Goal: Navigation & Orientation: Find specific page/section

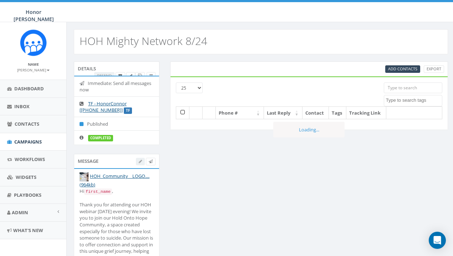
select select
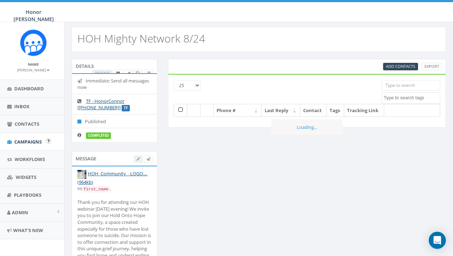
click at [29, 138] on span "Campaigns" at bounding box center [27, 141] width 27 height 6
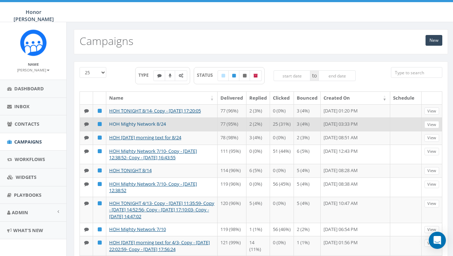
click at [150, 124] on link "HOH Mighty Network 8/24" at bounding box center [137, 124] width 57 height 6
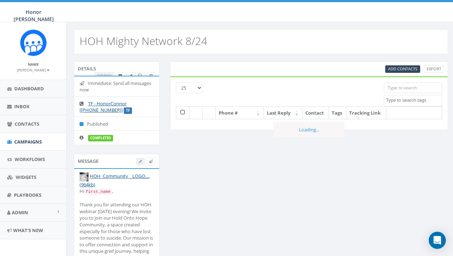
select select
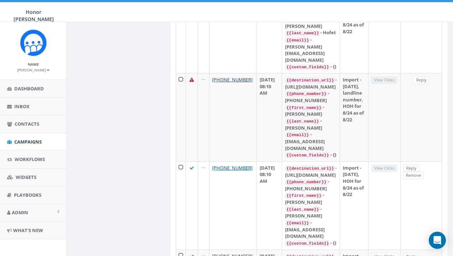
scroll to position [415, 0]
